Goal: Information Seeking & Learning: Understand process/instructions

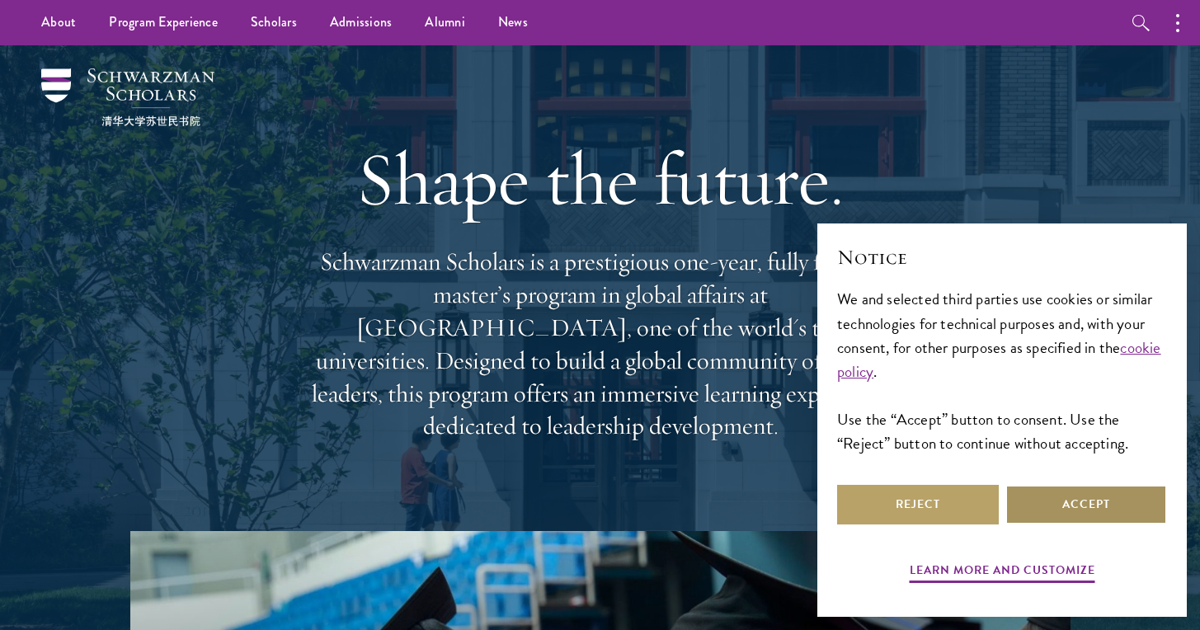
click at [1037, 503] on button "Accept" at bounding box center [1086, 505] width 162 height 40
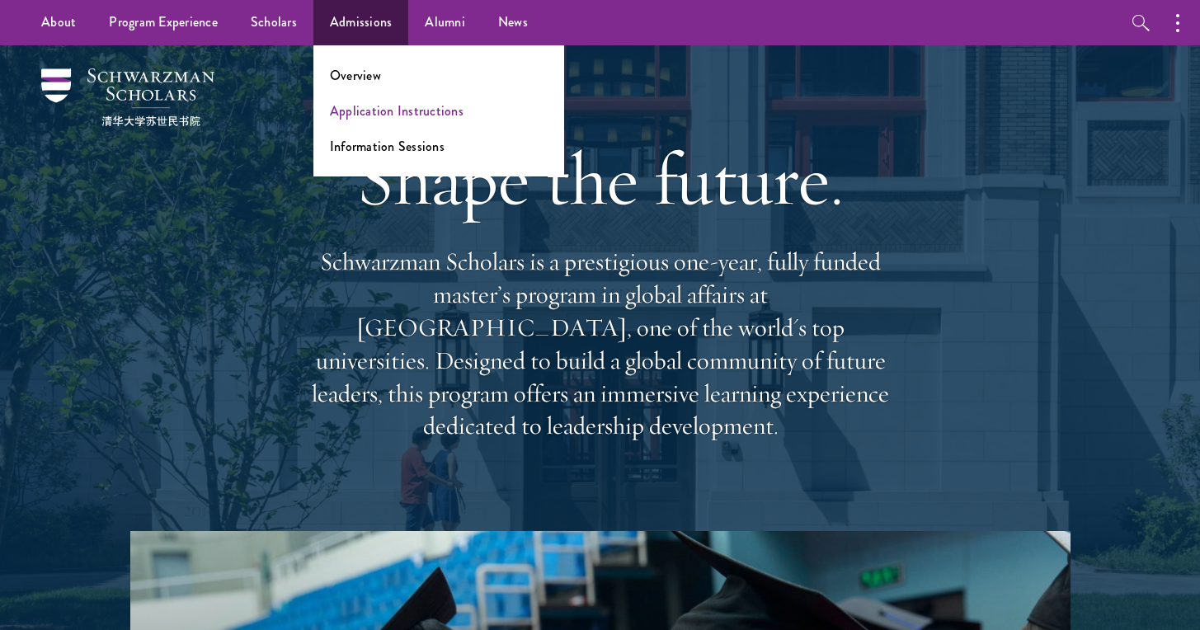
click at [347, 105] on link "Application Instructions" at bounding box center [397, 110] width 134 height 19
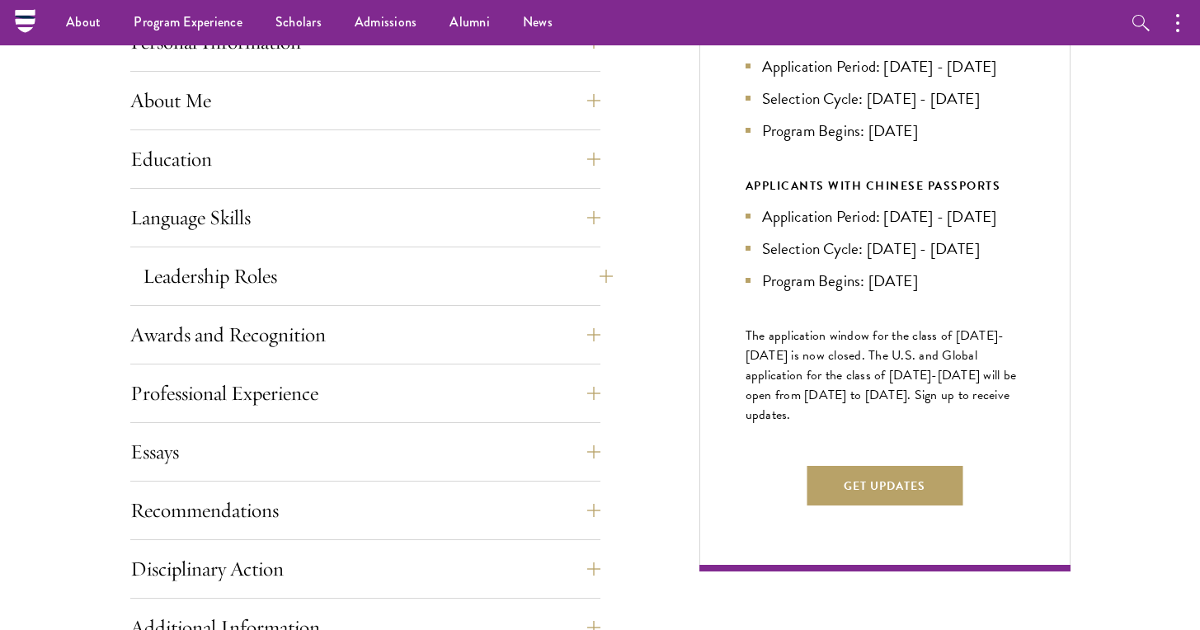
scroll to position [652, 0]
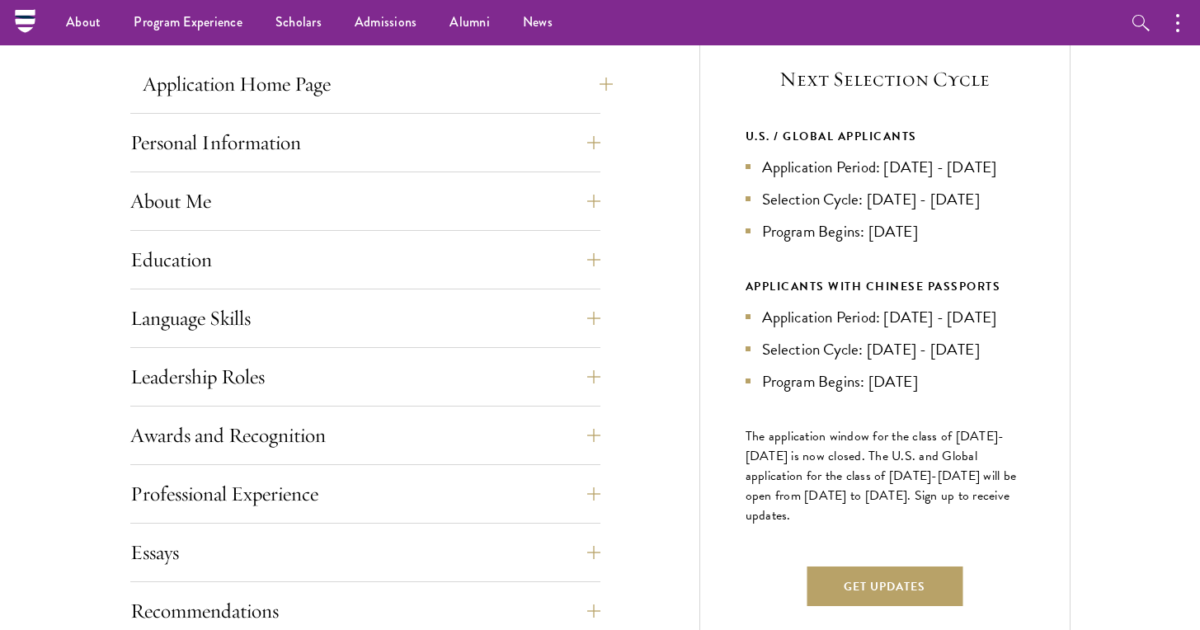
click at [360, 91] on button "Application Home Page" at bounding box center [378, 84] width 470 height 40
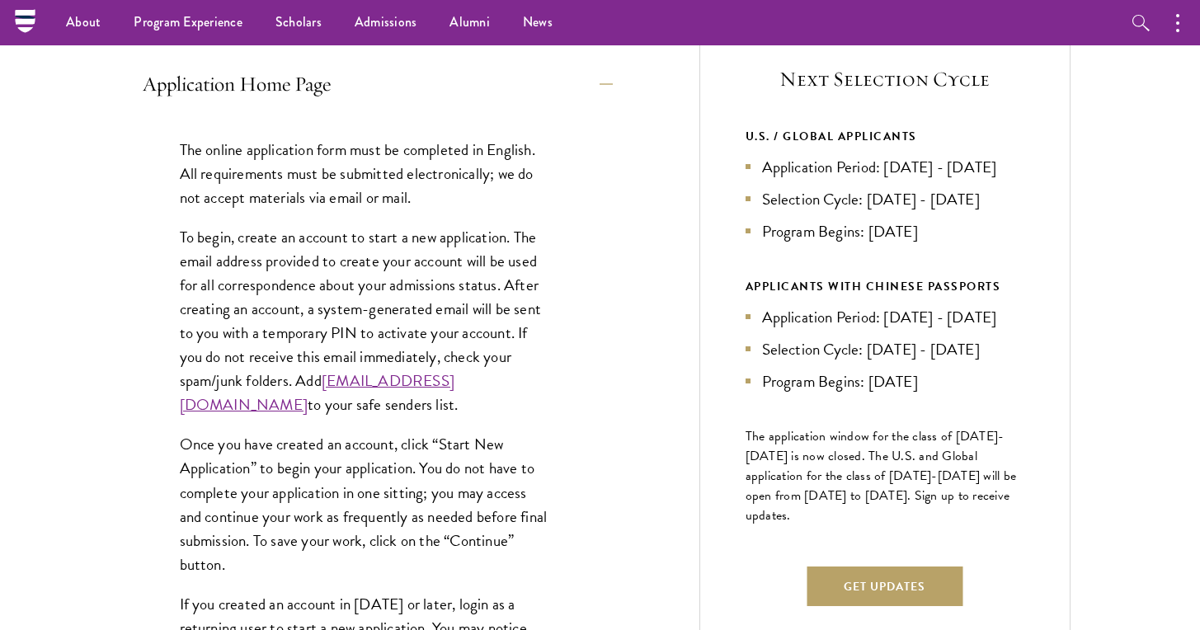
click at [360, 91] on button "Application Home Page" at bounding box center [378, 84] width 470 height 40
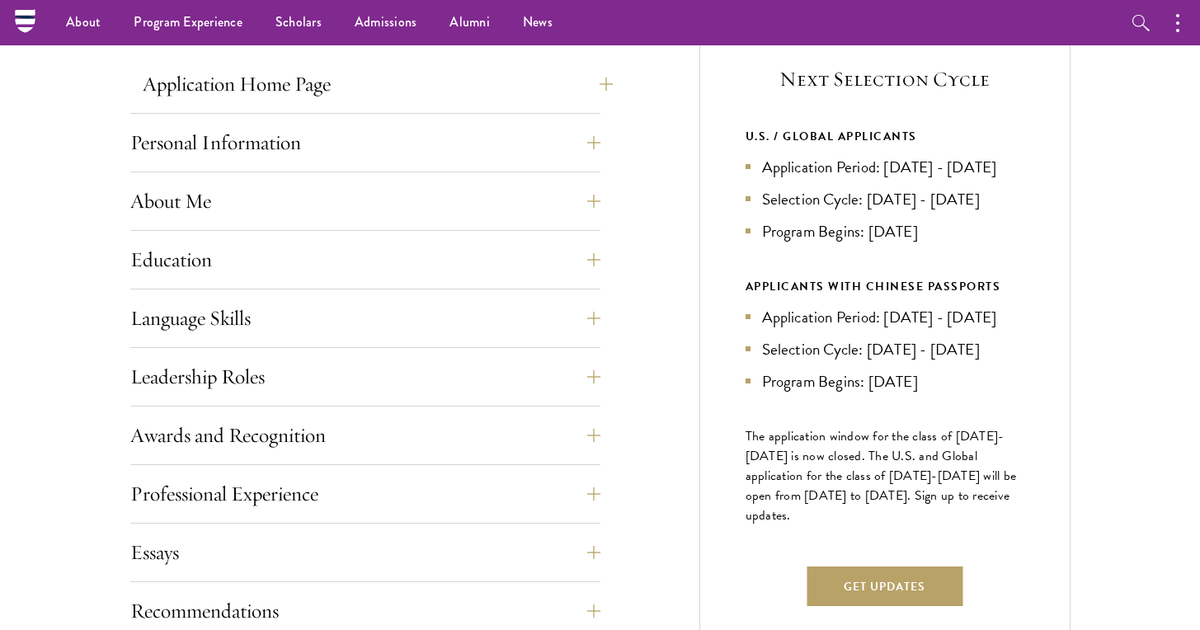
click at [360, 91] on button "Application Home Page" at bounding box center [378, 84] width 470 height 40
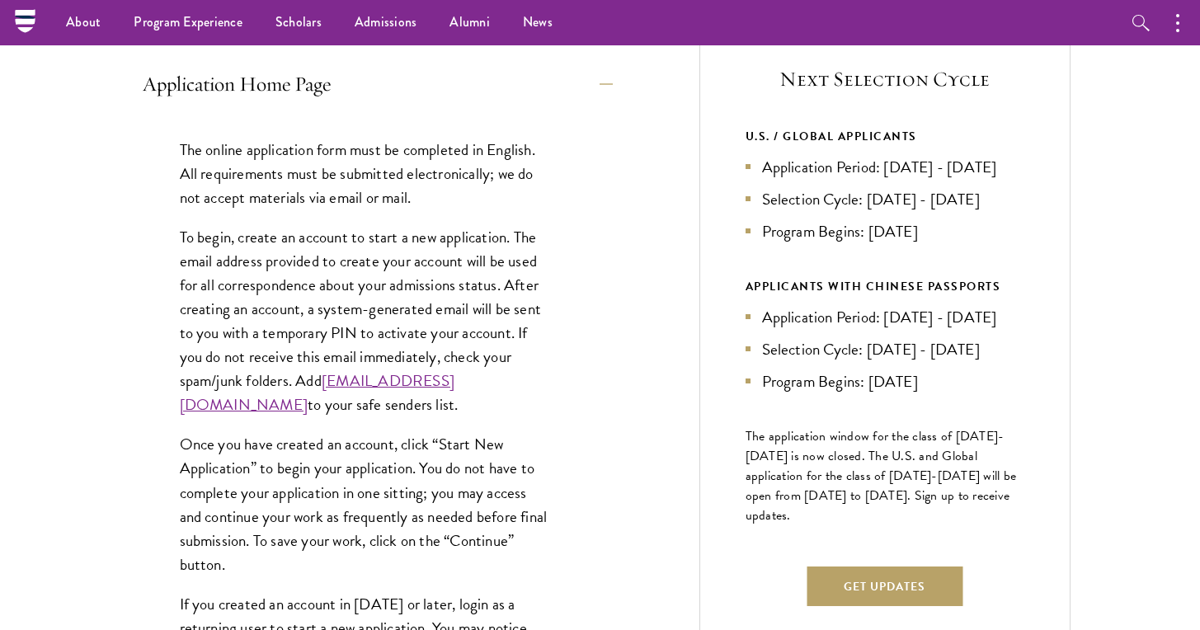
click at [360, 91] on button "Application Home Page" at bounding box center [378, 84] width 470 height 40
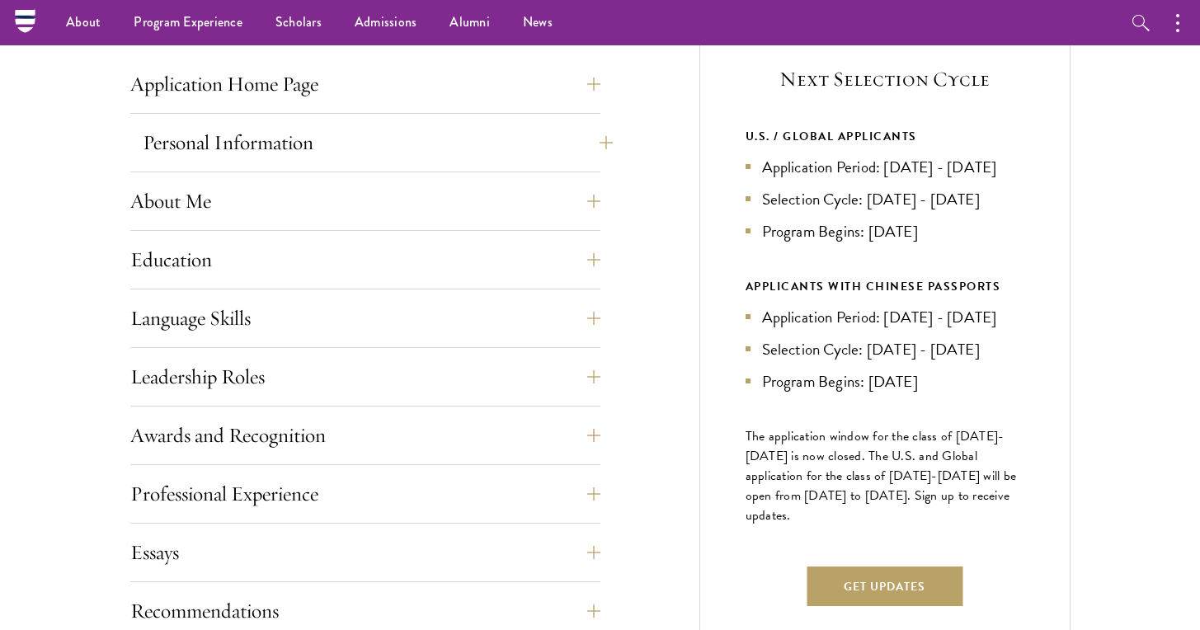
click at [347, 143] on button "Personal Information" at bounding box center [378, 143] width 470 height 40
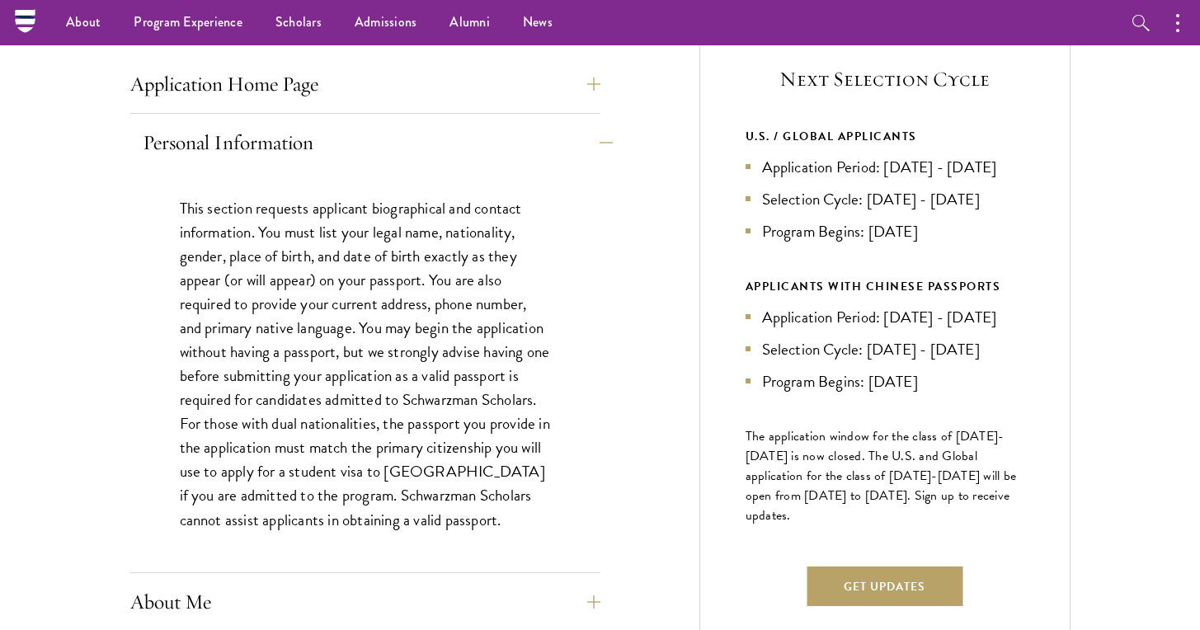
click at [347, 143] on button "Personal Information" at bounding box center [378, 143] width 470 height 40
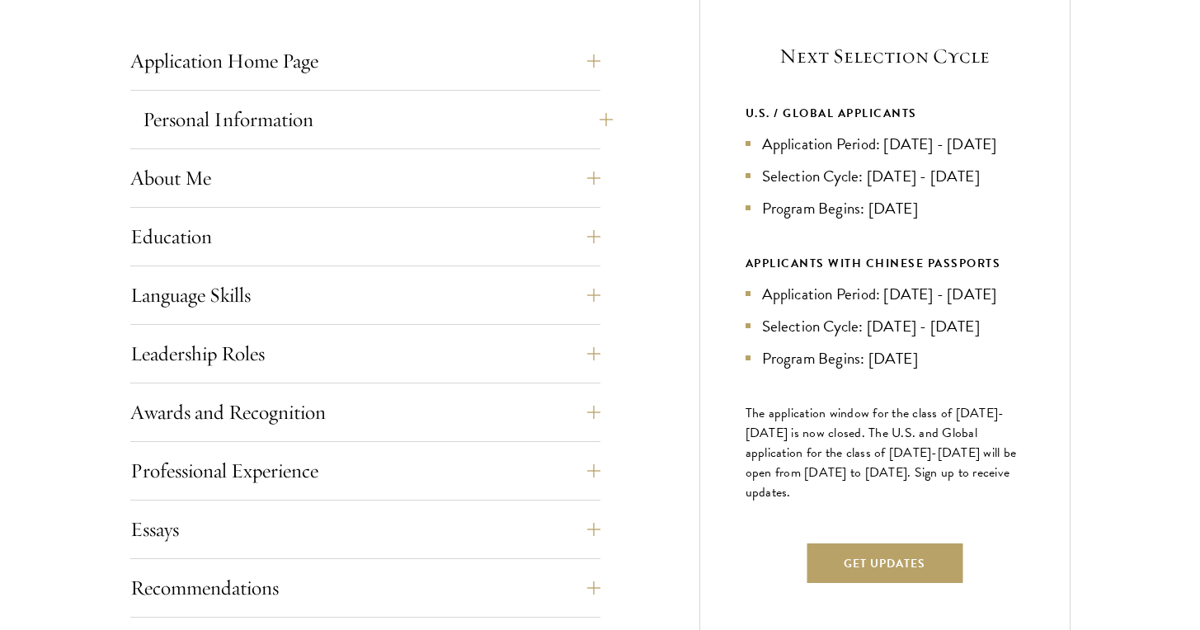
scroll to position [686, 0]
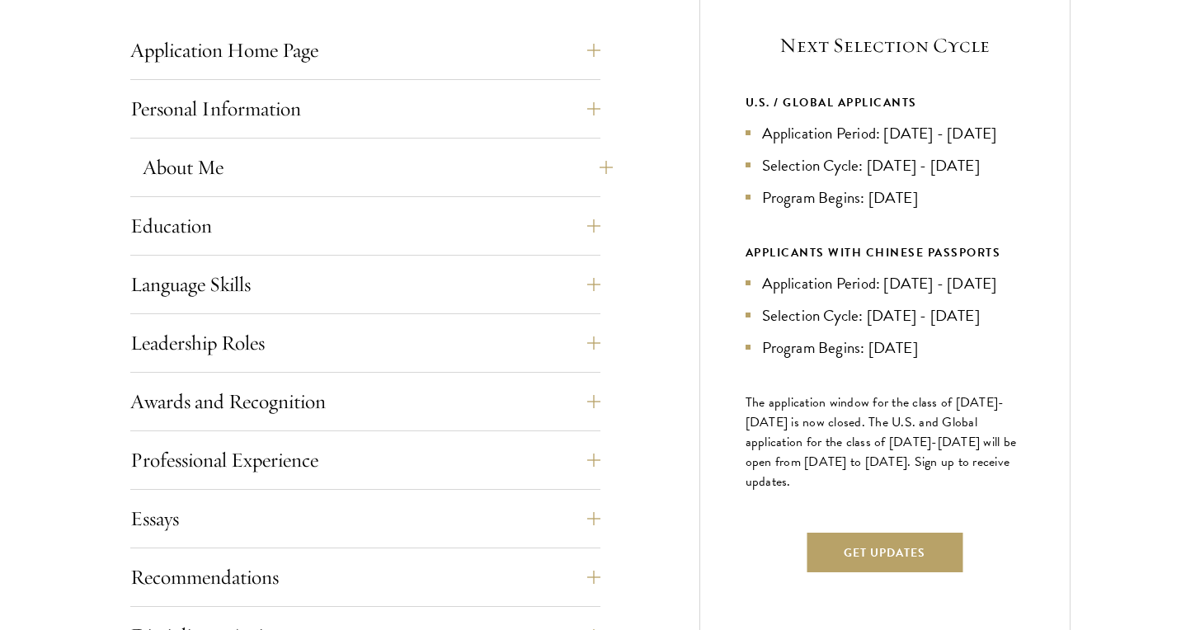
click at [337, 165] on button "About Me" at bounding box center [378, 168] width 470 height 40
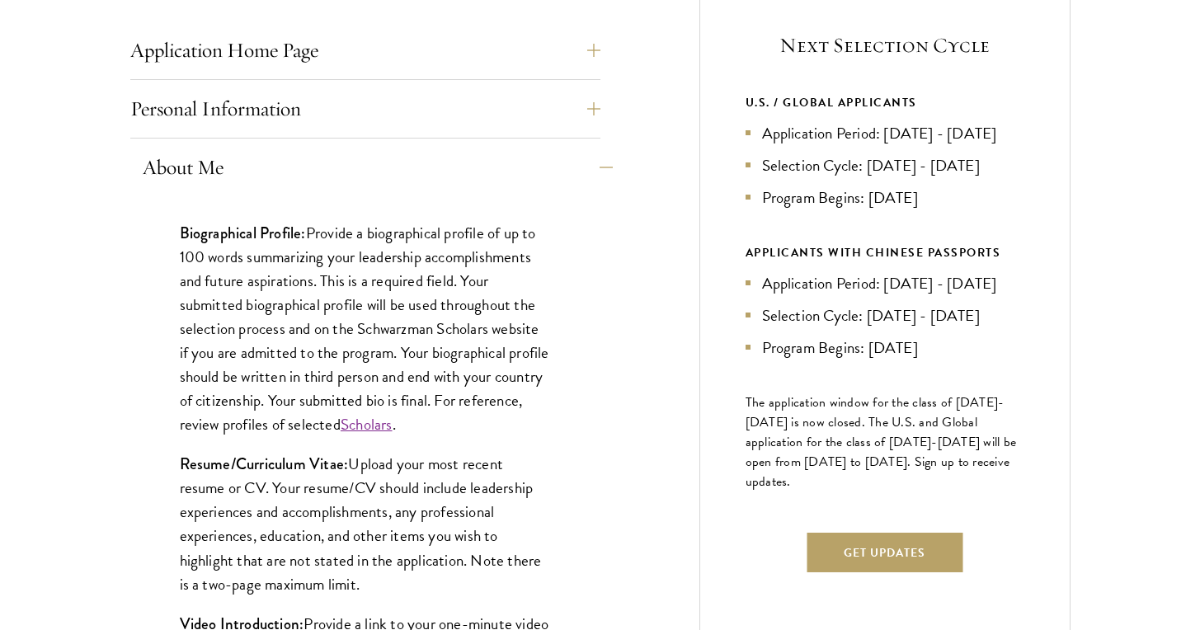
click at [337, 165] on button "About Me" at bounding box center [378, 168] width 470 height 40
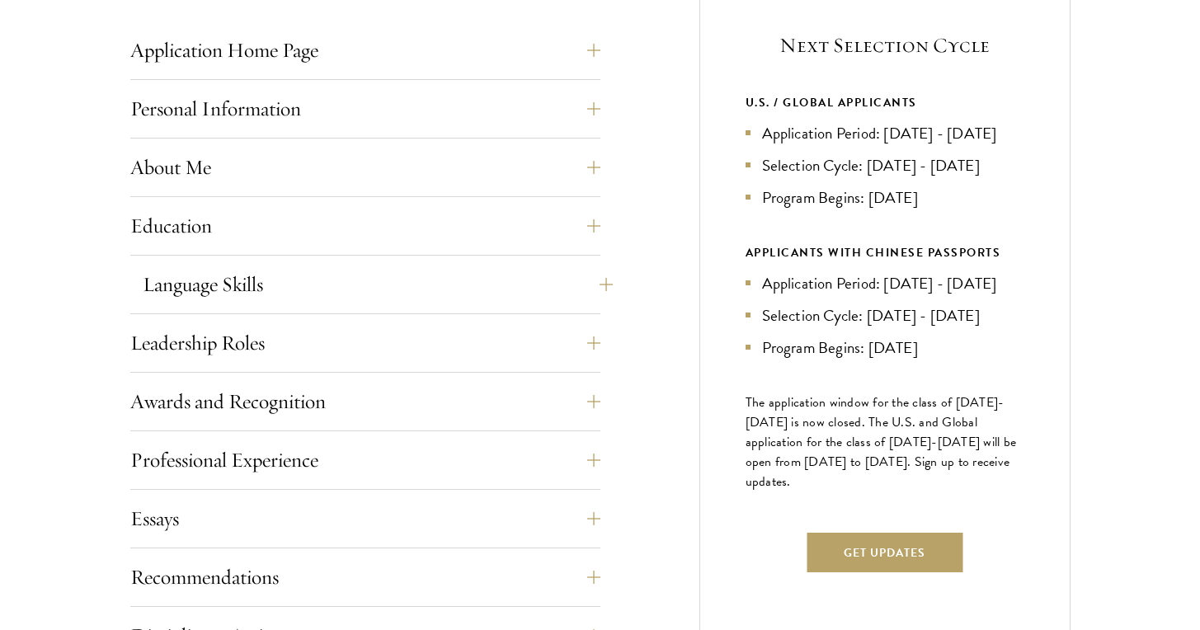
click at [306, 267] on button "Language Skills" at bounding box center [378, 285] width 470 height 40
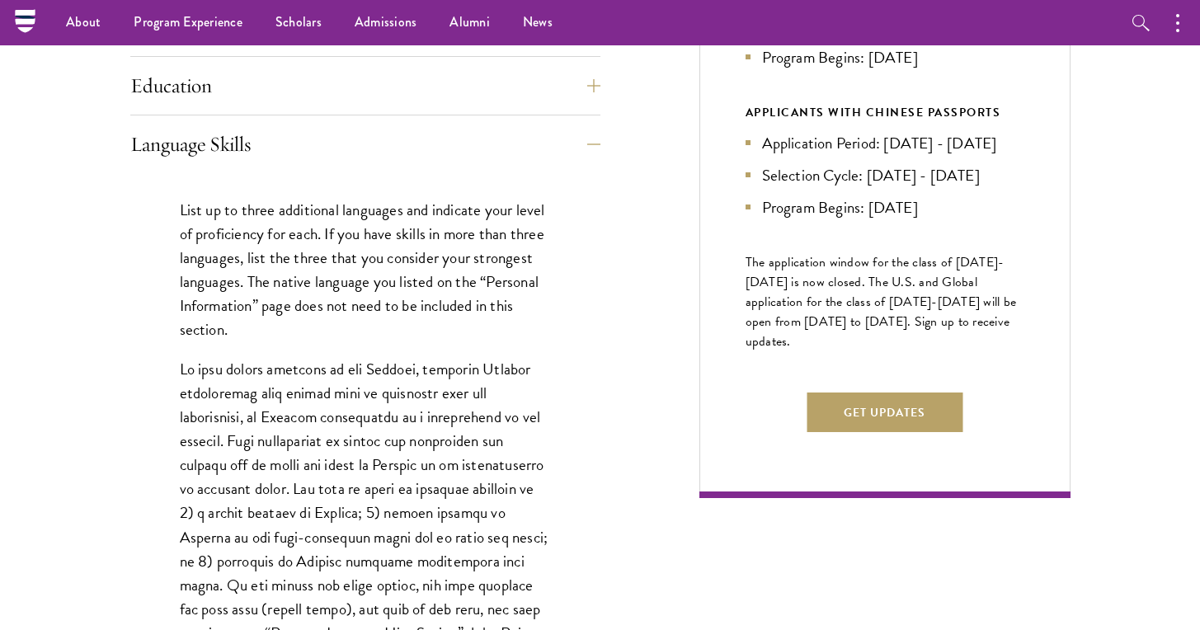
scroll to position [825, 0]
click at [356, 141] on button "Language Skills" at bounding box center [378, 145] width 470 height 40
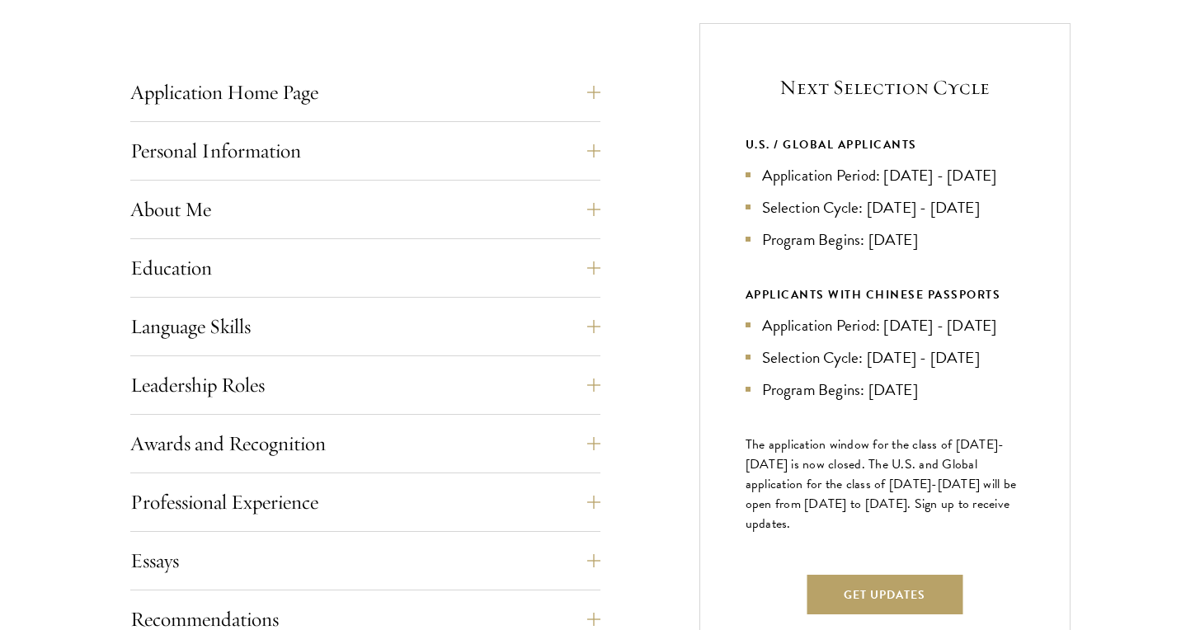
scroll to position [684, 0]
